Goal: Transaction & Acquisition: Purchase product/service

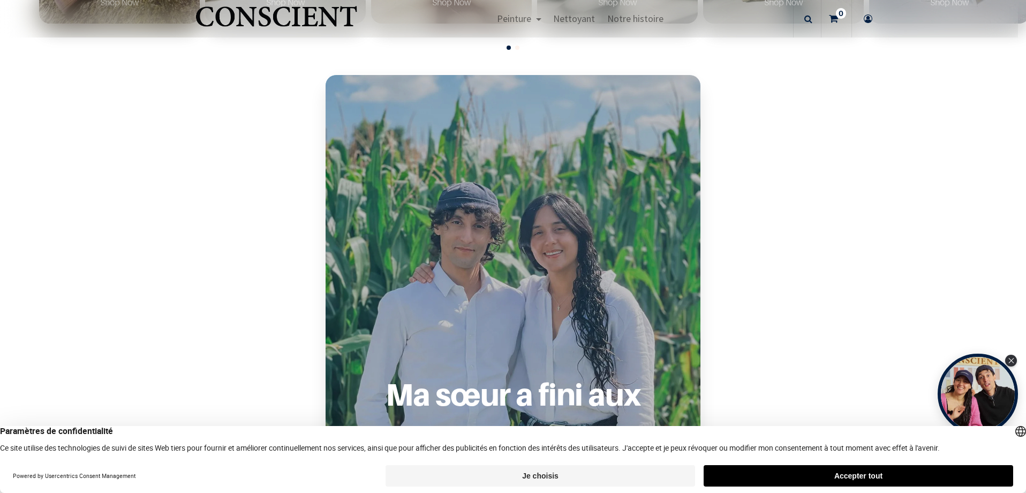
scroll to position [482, 0]
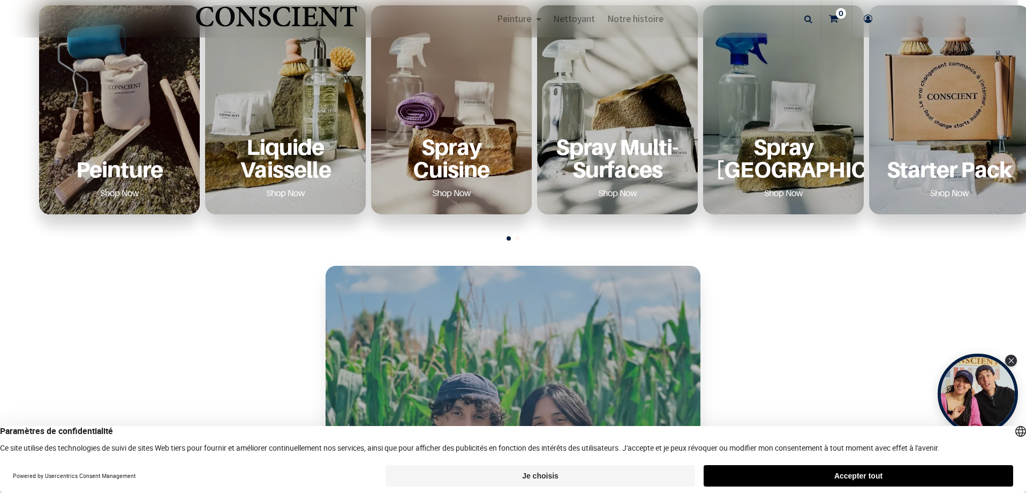
click at [128, 137] on div "Peinture Shop Now" at bounding box center [119, 168] width 135 height 66
click at [112, 193] on link "Shop Now" at bounding box center [119, 192] width 65 height 17
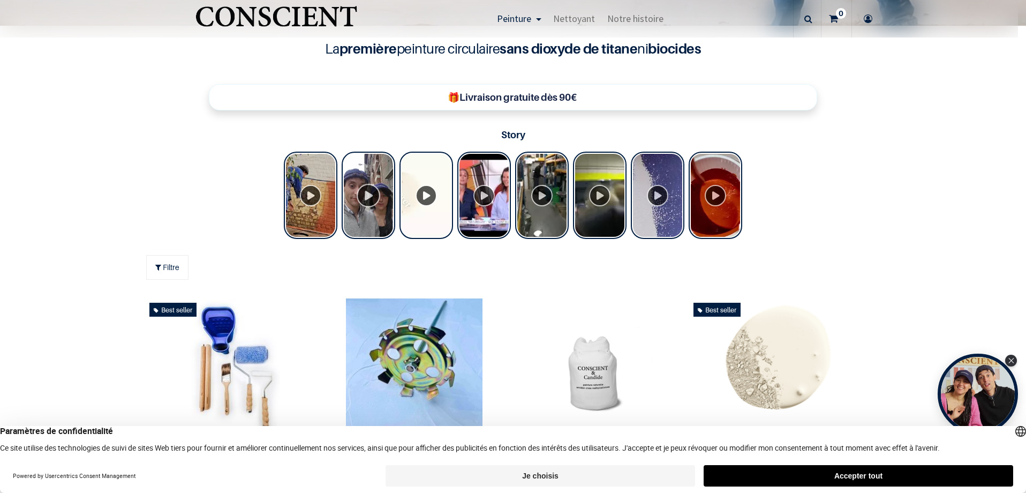
scroll to position [536, 0]
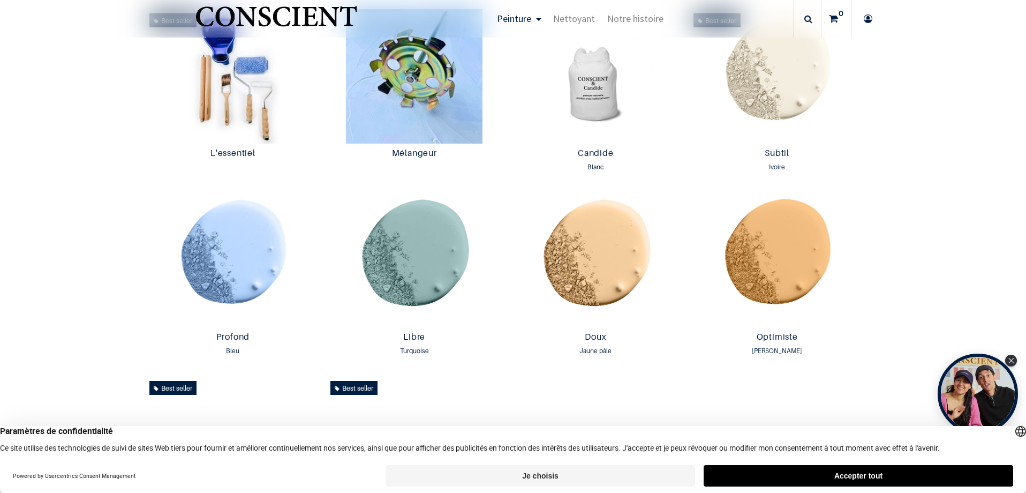
scroll to position [750, 0]
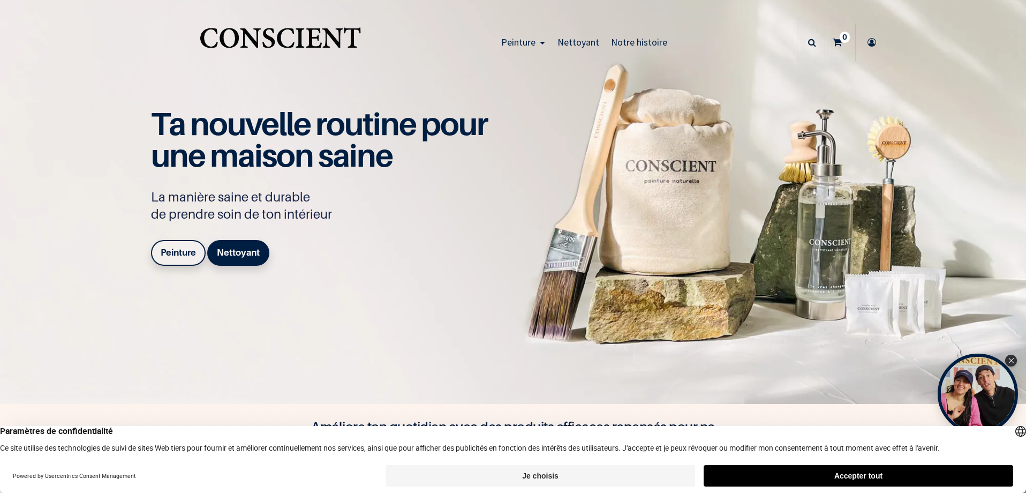
drag, startPoint x: 853, startPoint y: 200, endPoint x: 802, endPoint y: 205, distance: 51.6
